Goal: Complete application form: Complete application form

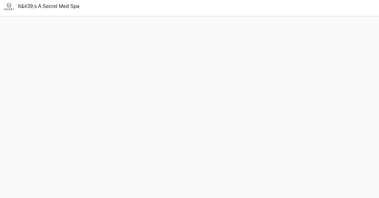
scroll to position [22, 0]
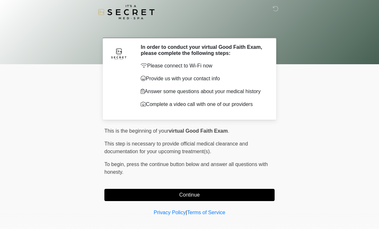
click at [259, 196] on button "Continue" at bounding box center [189, 195] width 170 height 12
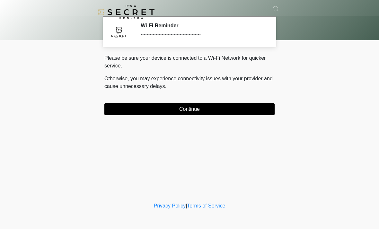
click at [268, 99] on div "Please be sure your device is connected to a Wi-Fi Network for quicker service.…" at bounding box center [189, 84] width 170 height 61
click at [259, 108] on button "Continue" at bounding box center [189, 109] width 170 height 12
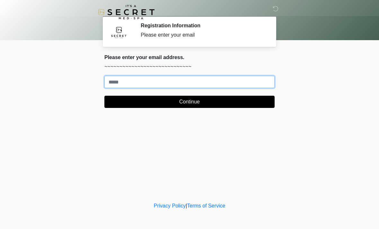
click at [154, 82] on input "Where should we email your treatment plan?" at bounding box center [189, 82] width 170 height 12
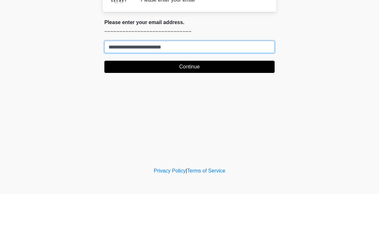
type input "**********"
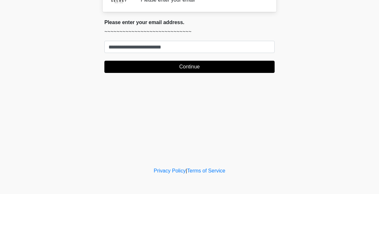
click at [224, 96] on button "Continue" at bounding box center [189, 102] width 170 height 12
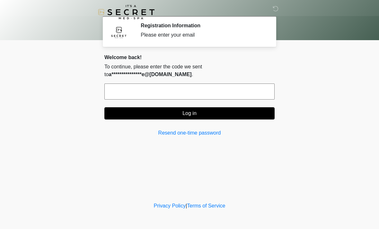
click at [212, 88] on input "text" at bounding box center [189, 91] width 170 height 16
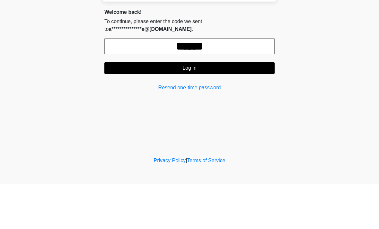
type input "******"
click at [188, 107] on button "Log in" at bounding box center [189, 113] width 170 height 12
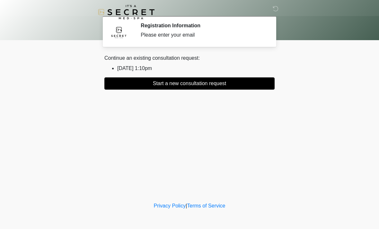
click at [123, 86] on button "Start a new consultation request" at bounding box center [189, 83] width 170 height 12
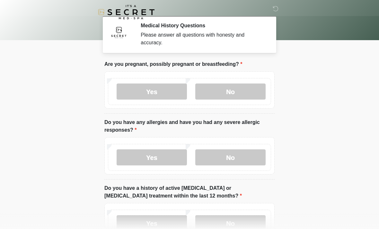
click at [231, 99] on label "No" at bounding box center [230, 91] width 70 height 16
click at [223, 163] on label "No" at bounding box center [230, 157] width 70 height 16
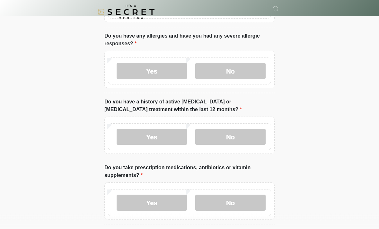
scroll to position [99, 0]
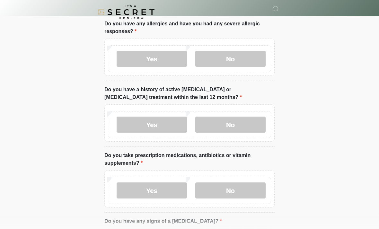
click at [212, 129] on label "No" at bounding box center [230, 125] width 70 height 16
click at [218, 192] on label "No" at bounding box center [230, 190] width 70 height 16
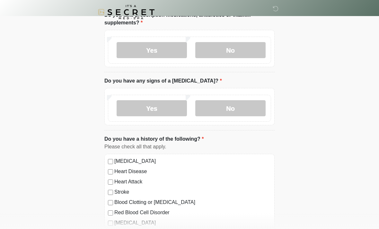
click at [232, 114] on label "No" at bounding box center [230, 108] width 70 height 16
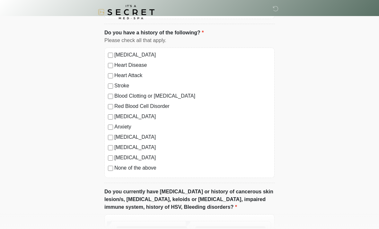
scroll to position [347, 0]
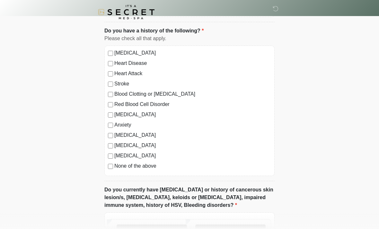
click at [111, 173] on div "[MEDICAL_DATA] Heart Disease Heart Attack Stroke Blood Clotting or [MEDICAL_DAT…" at bounding box center [189, 111] width 170 height 130
click at [108, 168] on div "None of the above" at bounding box center [189, 166] width 163 height 8
click at [217, 229] on label "No" at bounding box center [230, 232] width 70 height 16
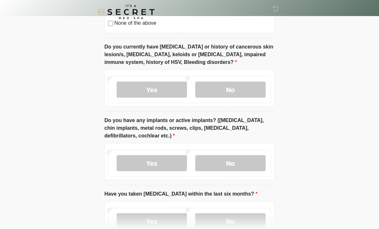
click at [222, 155] on label "No" at bounding box center [230, 163] width 70 height 16
click at [219, 221] on label "No" at bounding box center [230, 221] width 70 height 16
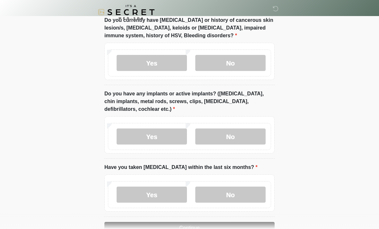
scroll to position [535, 0]
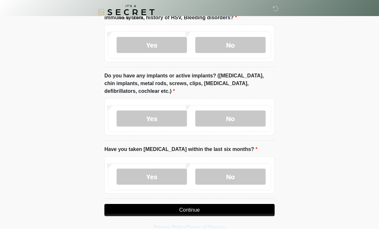
click at [144, 211] on button "Continue" at bounding box center [189, 210] width 170 height 12
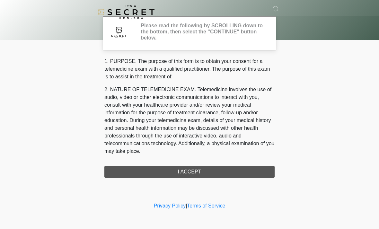
scroll to position [0, 0]
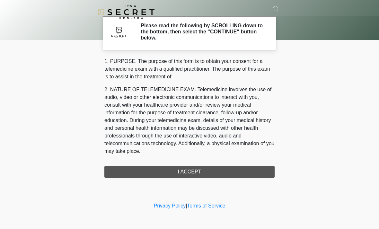
click at [125, 171] on div "1. PURPOSE. The purpose of this form is to obtain your consent for a telemedici…" at bounding box center [189, 117] width 170 height 120
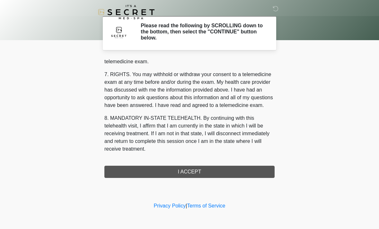
scroll to position [272, 0]
click at [137, 166] on button "I ACCEPT" at bounding box center [189, 172] width 170 height 12
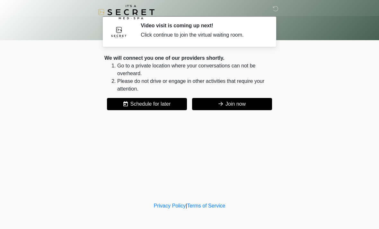
click at [208, 101] on button "Join now" at bounding box center [232, 104] width 80 height 12
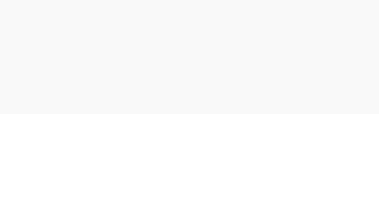
scroll to position [2, 0]
